Goal: Task Accomplishment & Management: Use online tool/utility

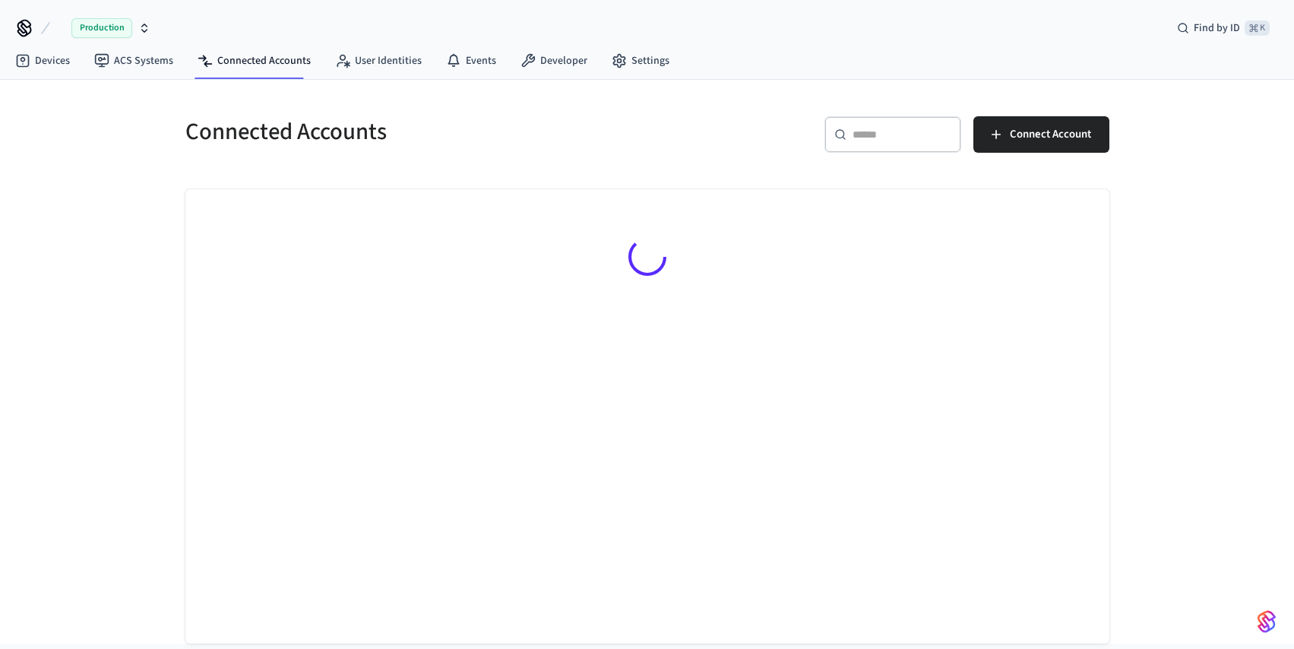
click at [930, 128] on input "text" at bounding box center [902, 134] width 99 height 15
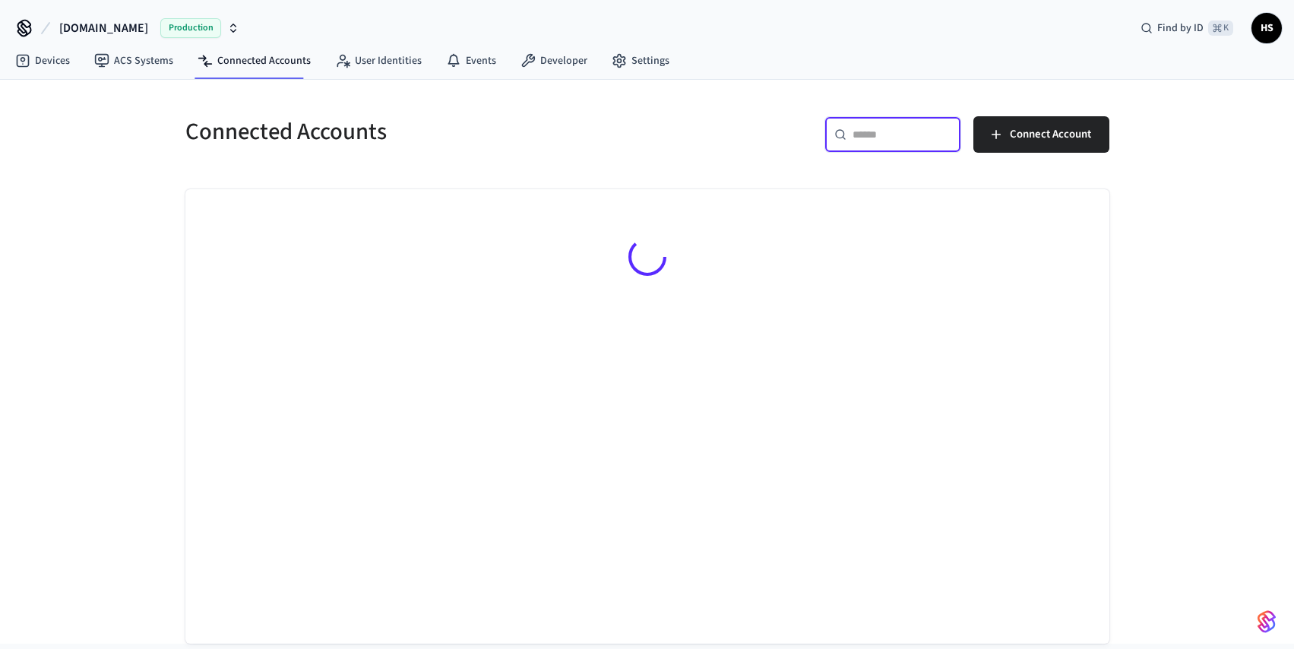
paste input "**********"
drag, startPoint x: 899, startPoint y: 135, endPoint x: 799, endPoint y: 135, distance: 99.6
click at [799, 135] on div "**********" at bounding box center [883, 140] width 453 height 49
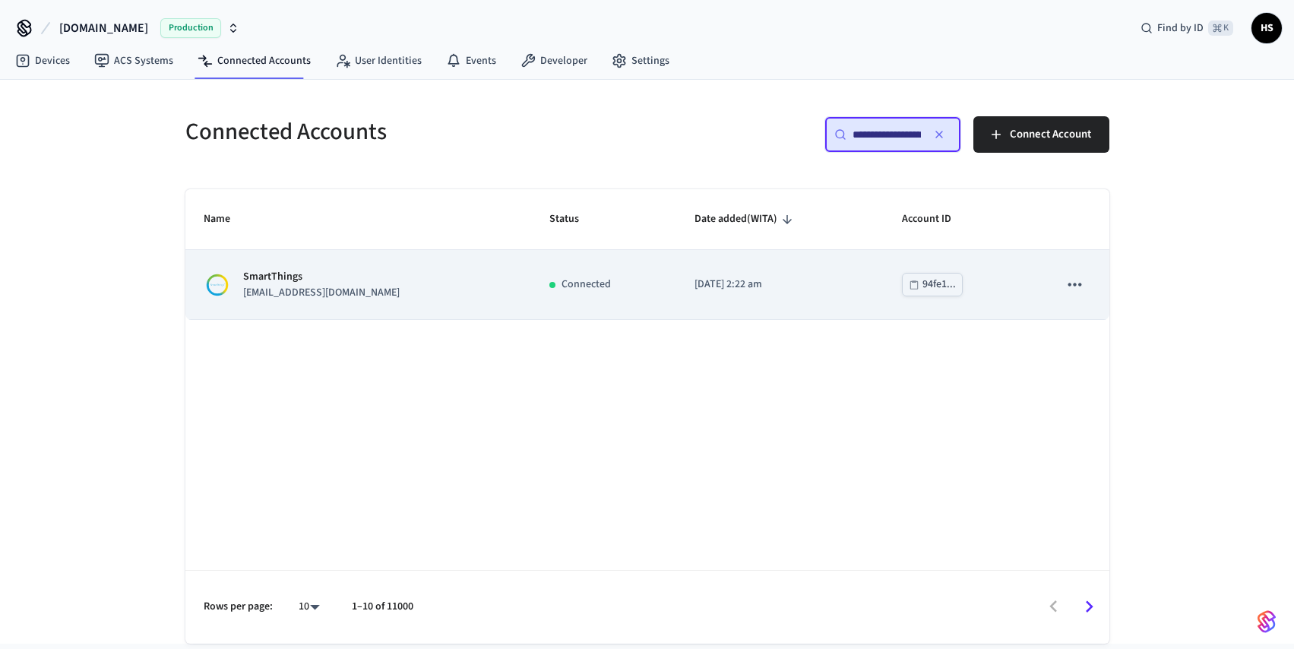
type input "**********"
click at [337, 289] on p "[EMAIL_ADDRESS][DOMAIN_NAME]" at bounding box center [321, 293] width 157 height 16
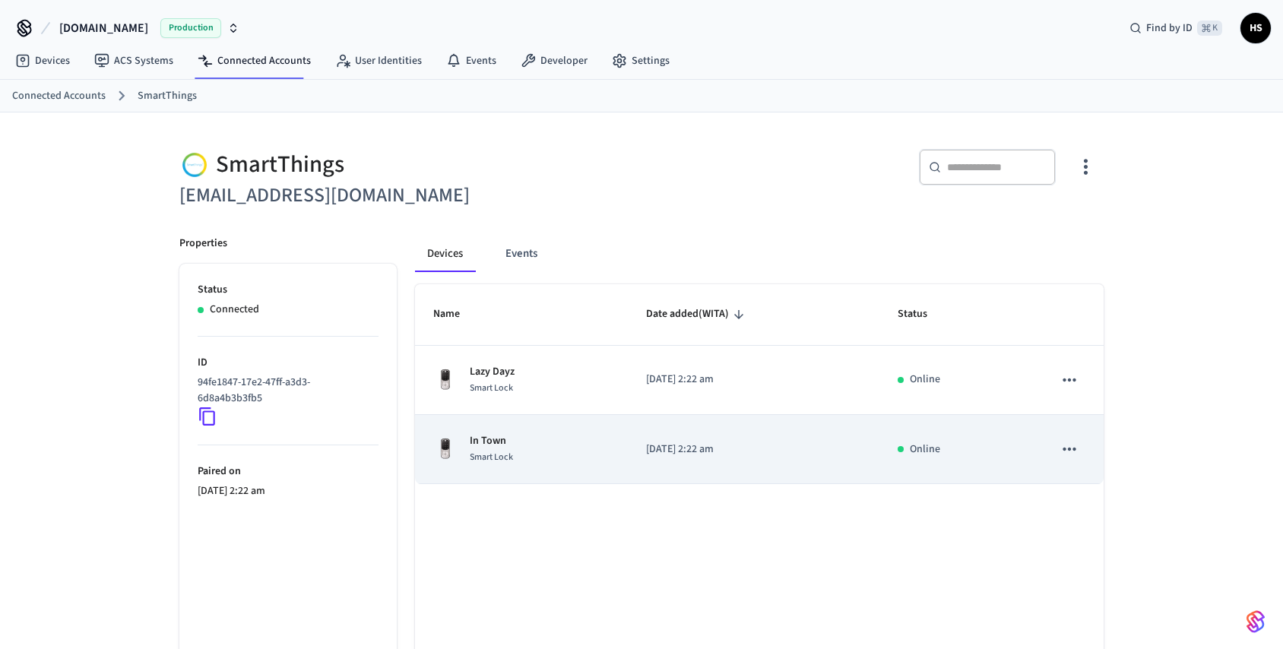
click at [505, 454] on span "Smart Lock" at bounding box center [491, 457] width 43 height 13
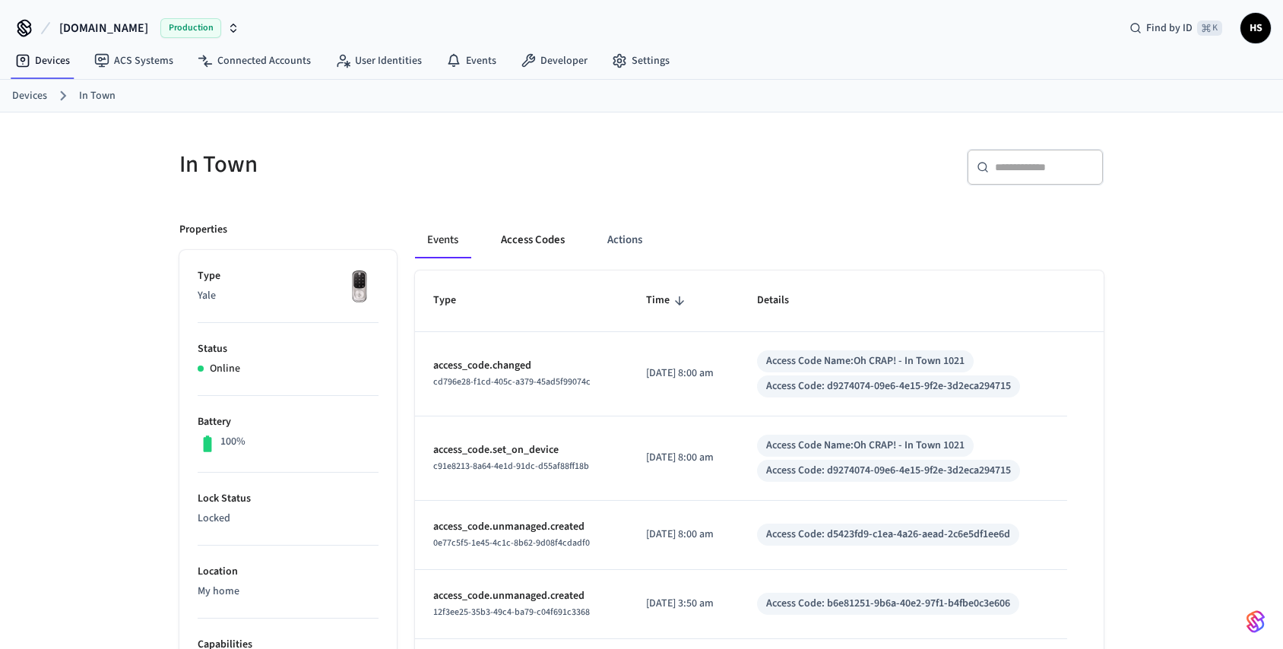
click at [540, 232] on button "Access Codes" at bounding box center [533, 240] width 88 height 36
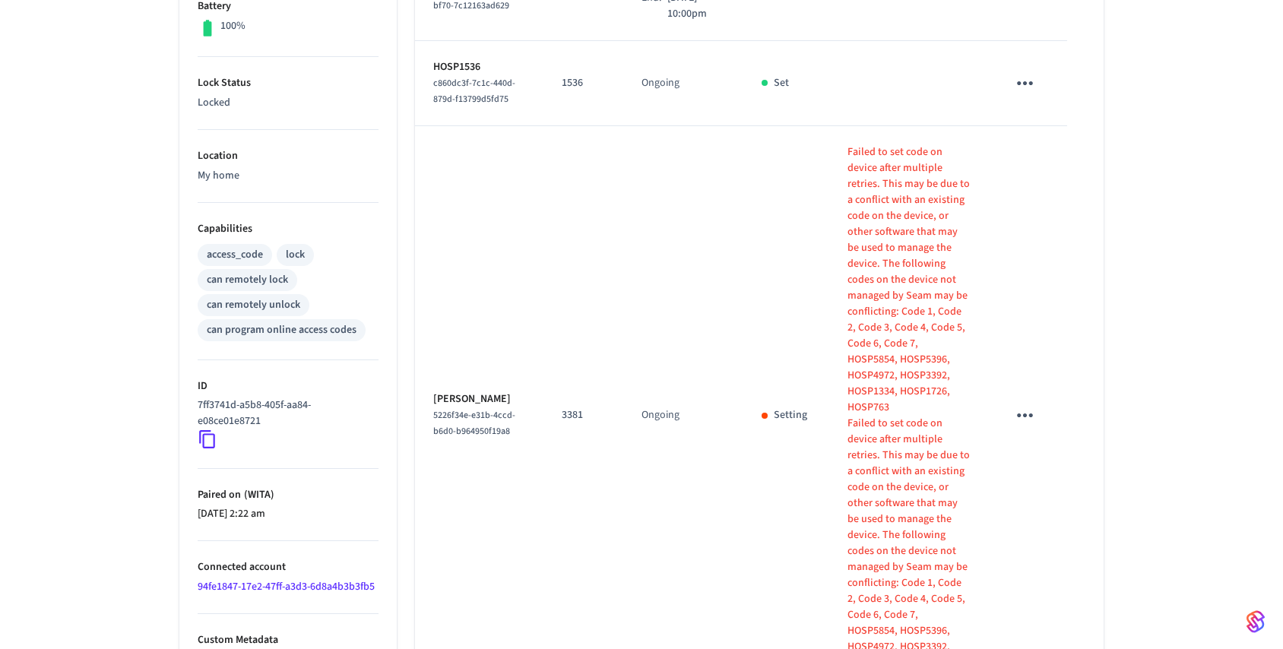
scroll to position [514, 0]
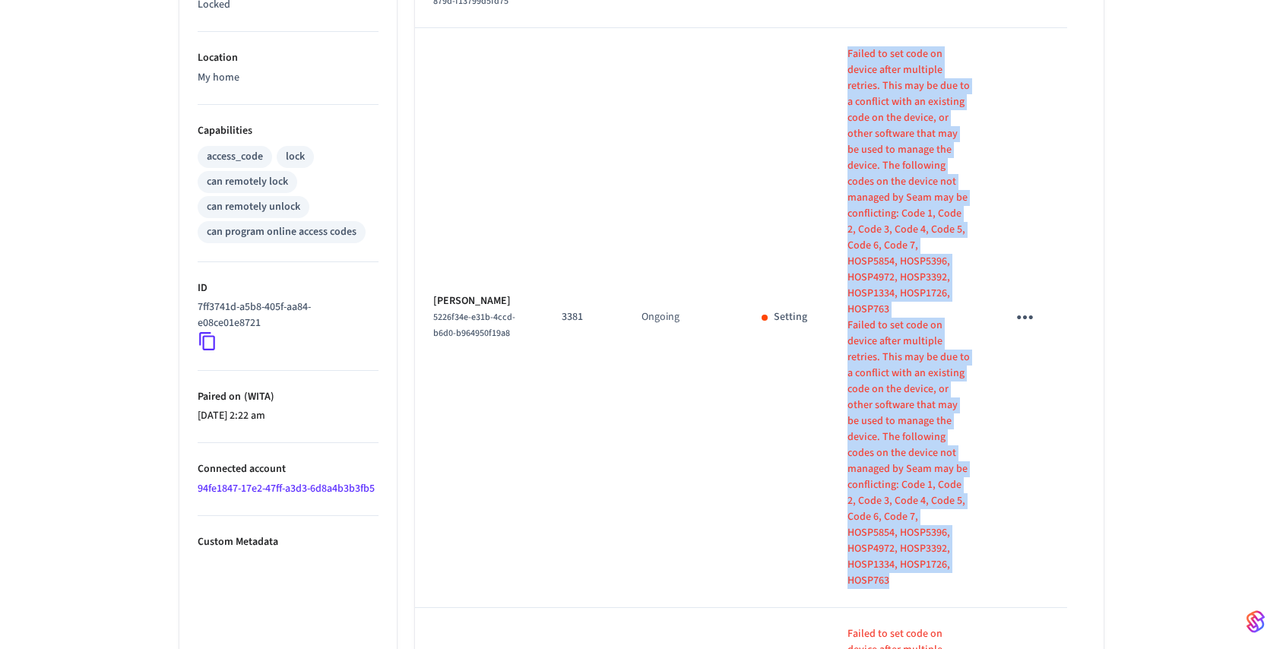
drag, startPoint x: 834, startPoint y: 68, endPoint x: 931, endPoint y: 530, distance: 472.2
click at [931, 530] on div "Failed to set code on device after multiple retries. This may be due to a confl…" at bounding box center [908, 317] width 122 height 543
copy div "Failed to set code on device after multiple retries. This may be due to a confl…"
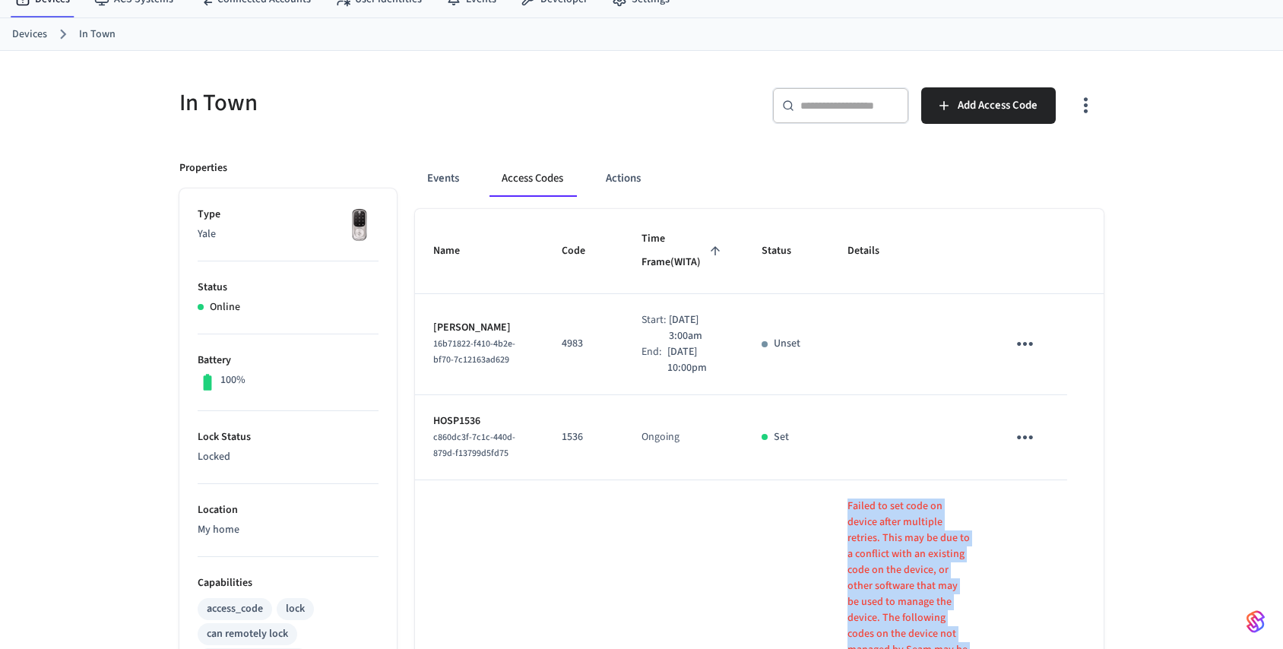
scroll to position [55, 0]
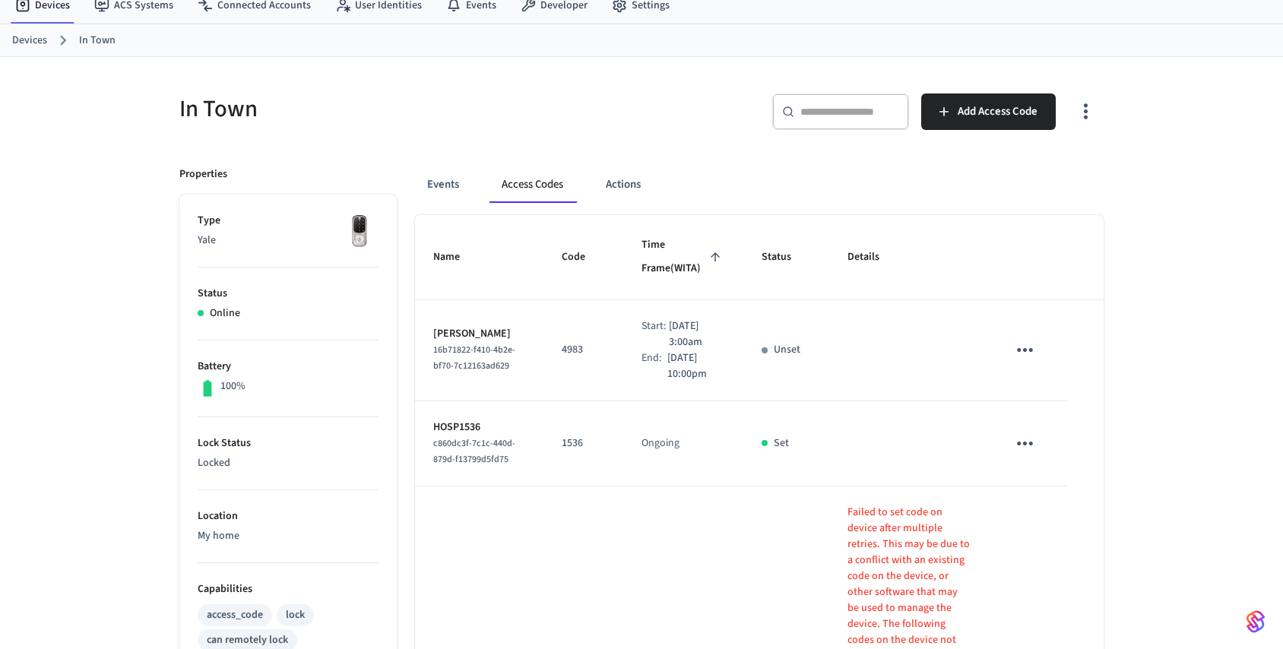
click at [676, 469] on td "Ongoing" at bounding box center [683, 443] width 120 height 85
click at [718, 461] on td "Ongoing" at bounding box center [683, 443] width 120 height 85
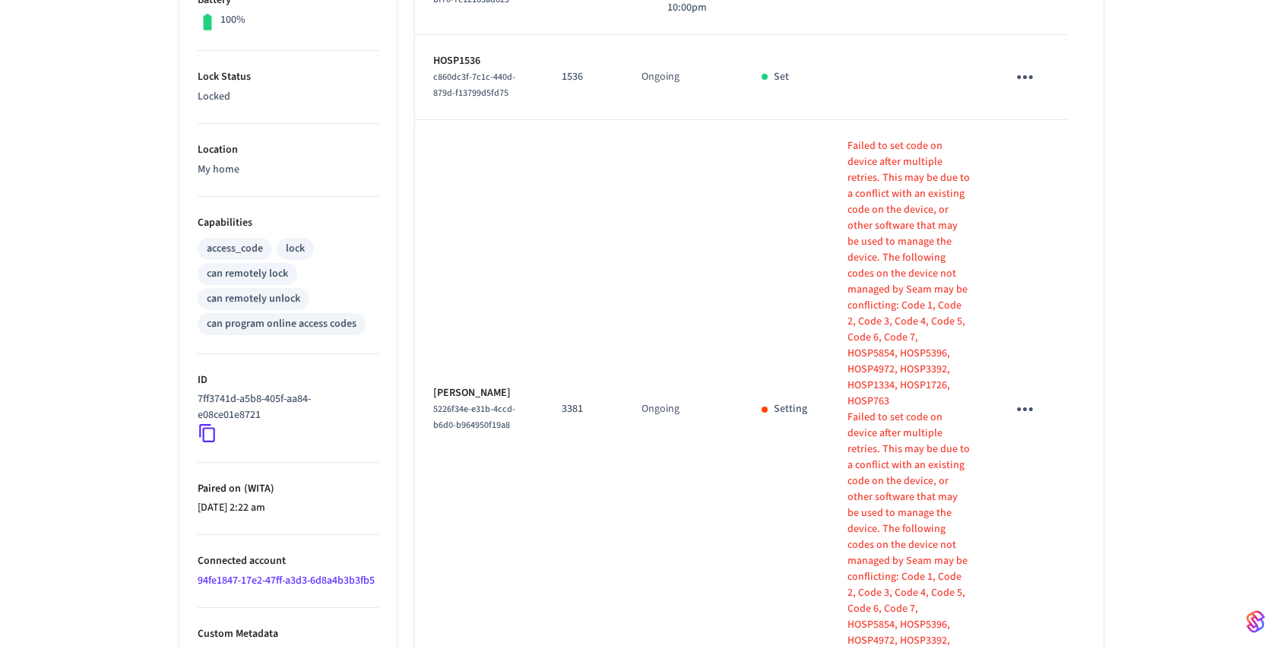
scroll to position [0, 0]
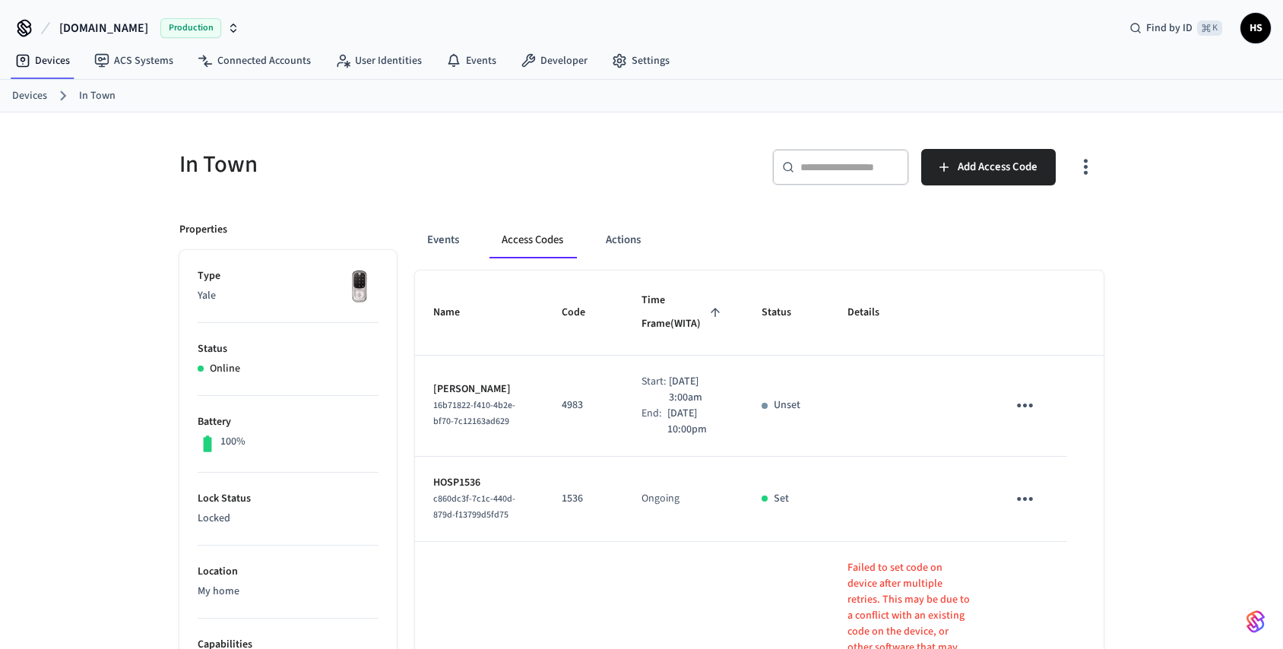
click at [1083, 163] on icon "button" at bounding box center [1086, 167] width 24 height 24
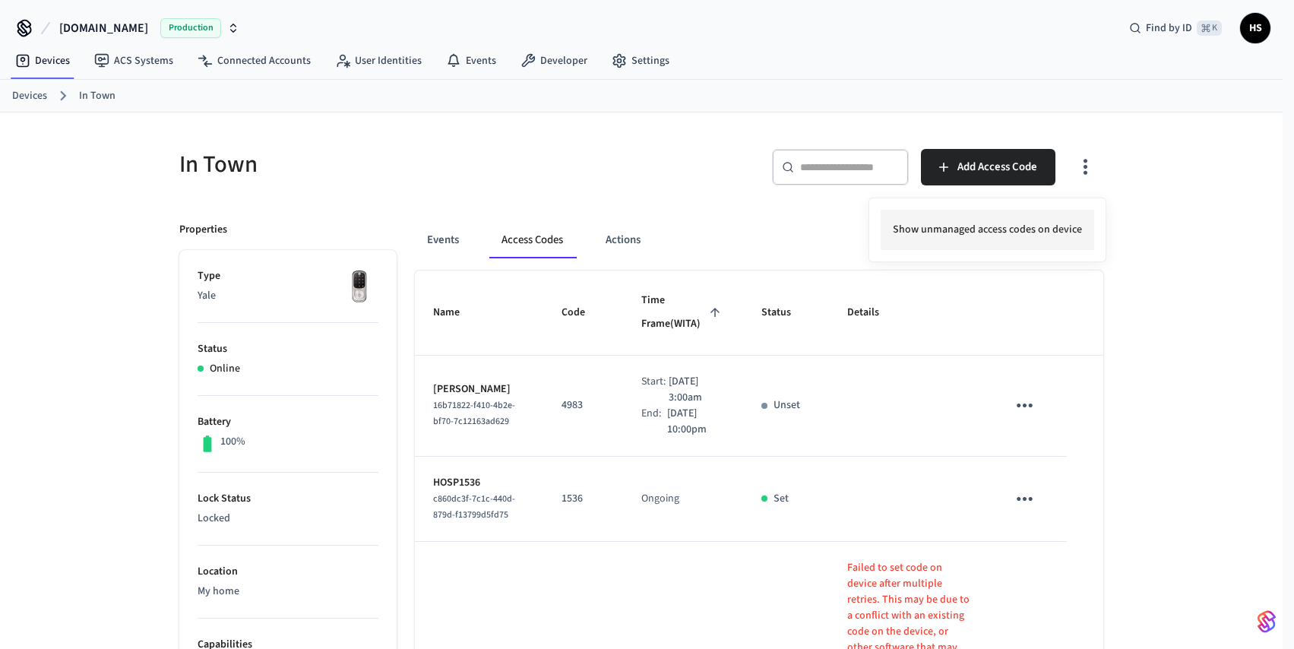
click at [1057, 227] on li "Show unmanaged access codes on device" at bounding box center [988, 230] width 214 height 40
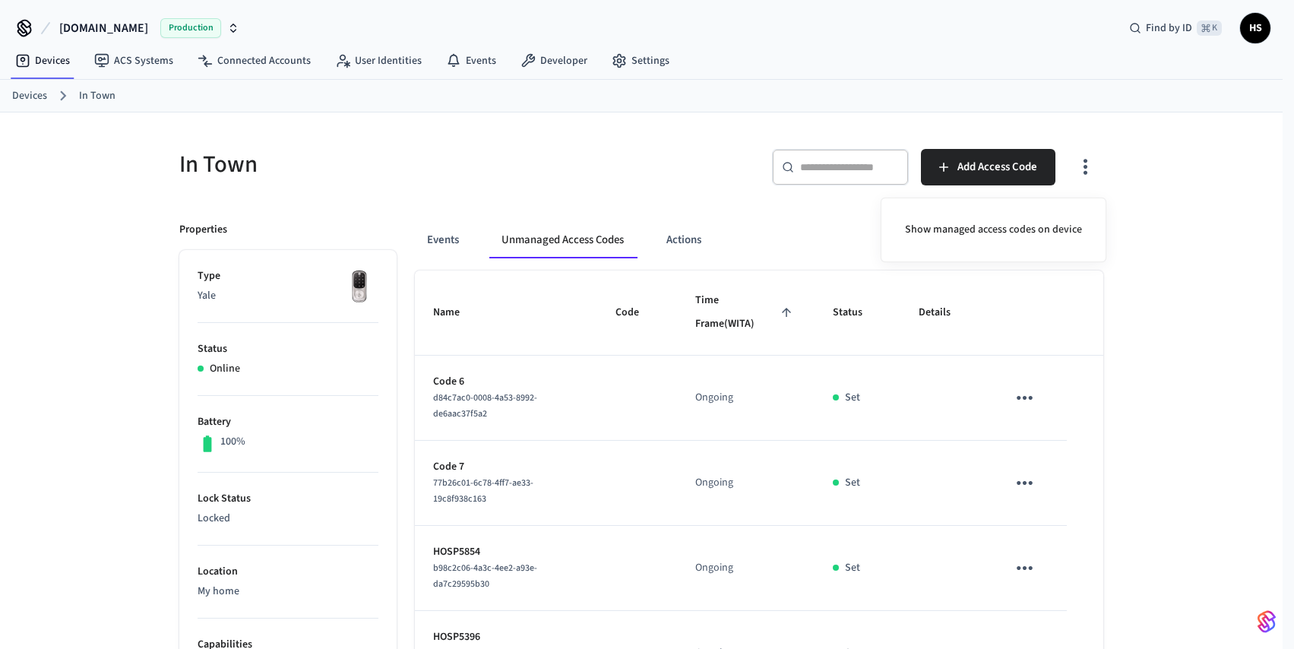
click at [1203, 459] on div at bounding box center [647, 324] width 1294 height 649
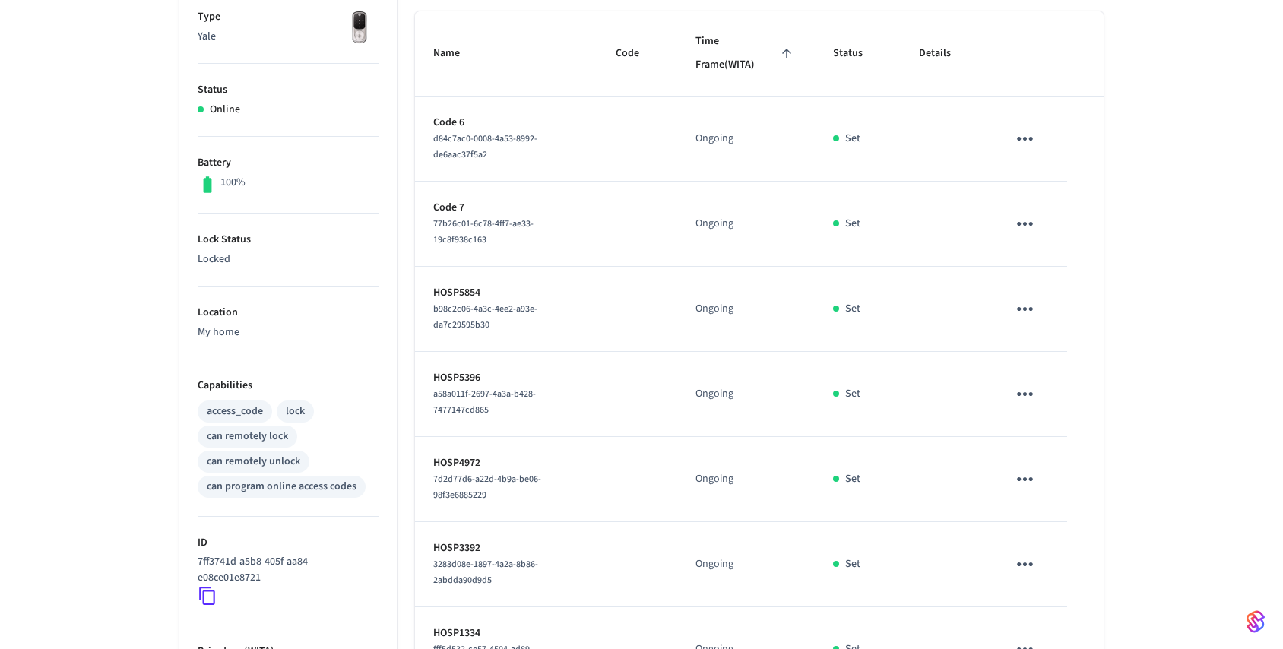
scroll to position [49, 0]
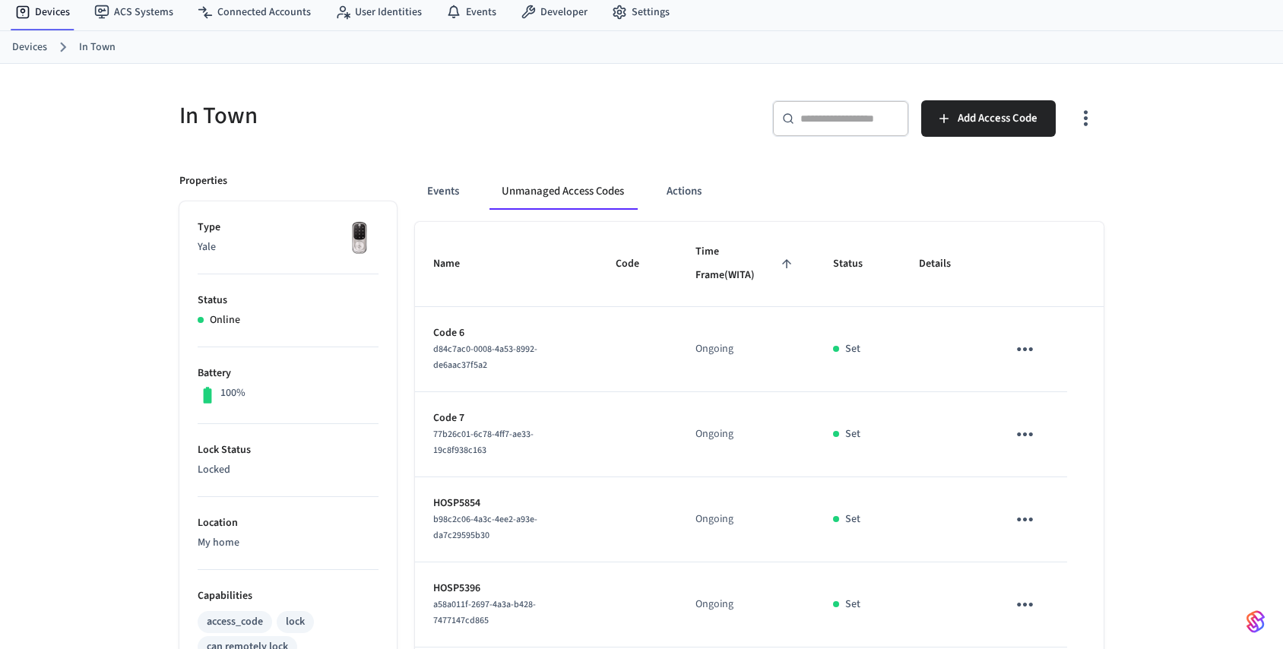
click at [1031, 346] on icon "sticky table" at bounding box center [1025, 349] width 24 height 24
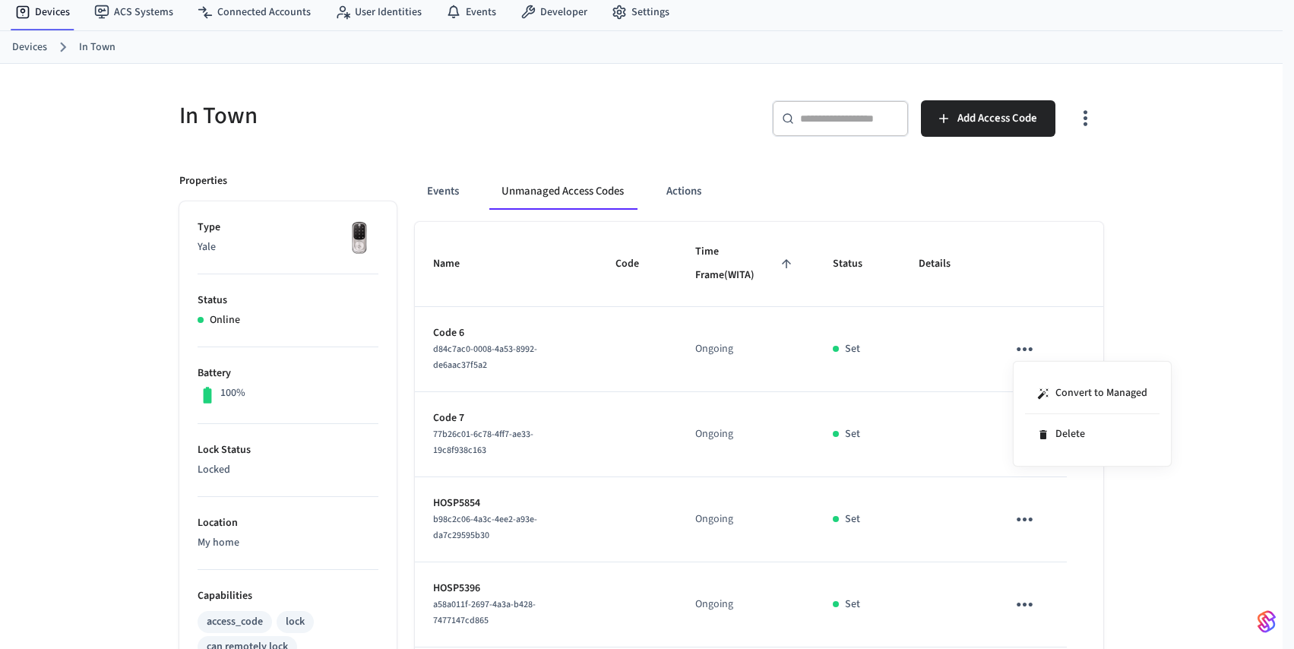
click at [1192, 299] on div at bounding box center [647, 324] width 1294 height 649
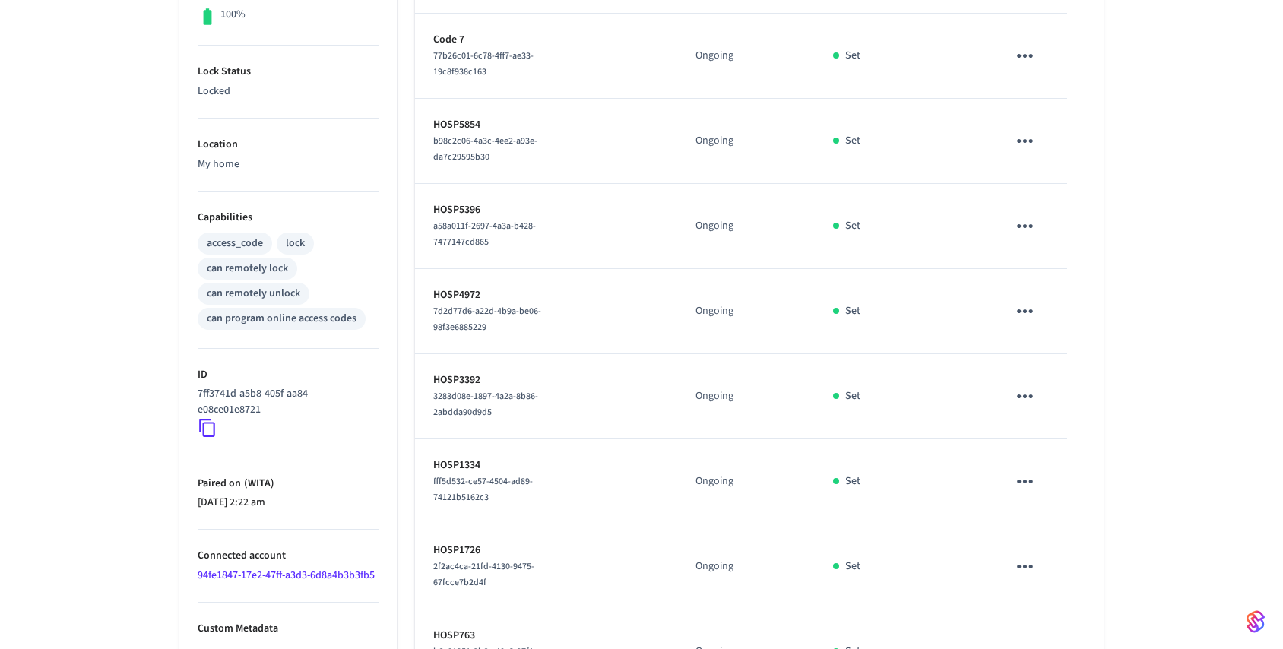
scroll to position [435, 0]
